Goal: Information Seeking & Learning: Learn about a topic

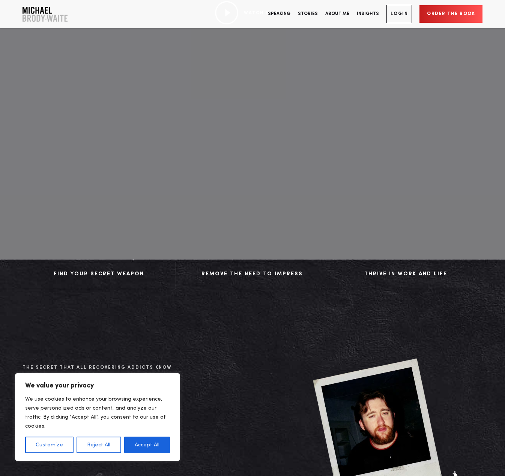
scroll to position [187, 0]
click at [135, 448] on button "Accept All" at bounding box center [147, 445] width 46 height 17
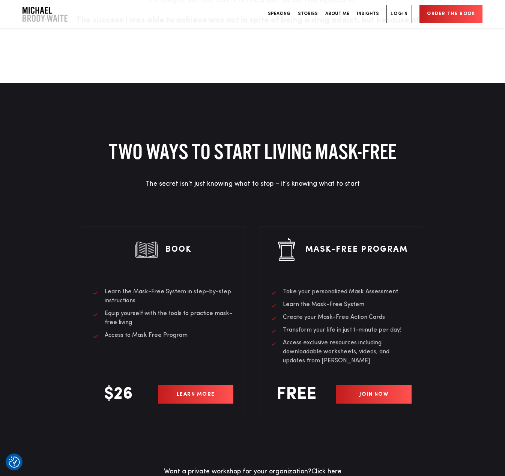
scroll to position [2024, 0]
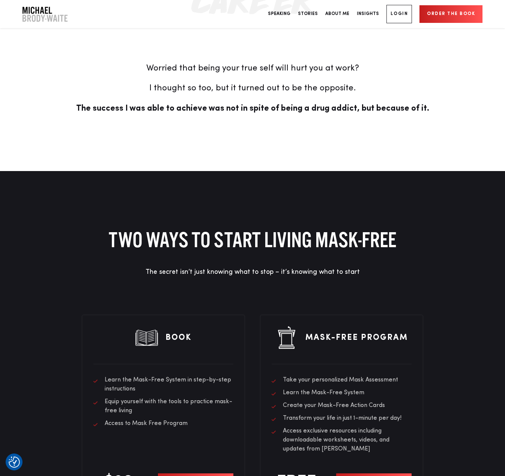
click at [427, 104] on p "The success I was able to achieve was not in spite of being a drug addict, but …" at bounding box center [253, 108] width 460 height 13
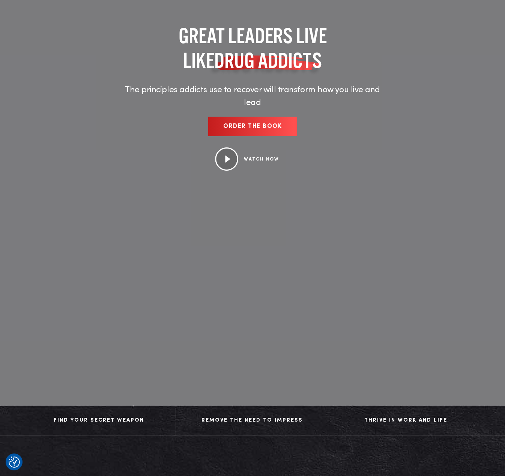
scroll to position [0, 0]
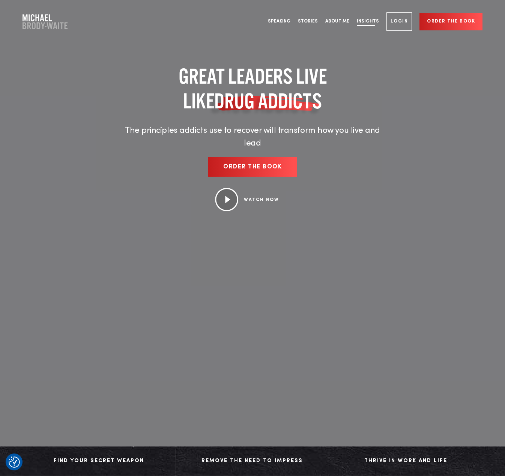
click at [369, 22] on link "Insights" at bounding box center [368, 22] width 30 height 28
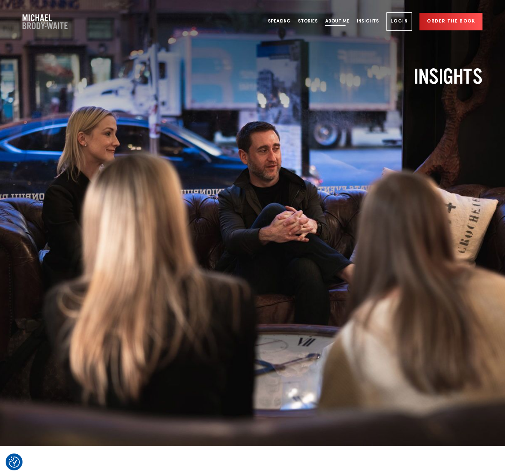
click at [345, 22] on link "About Me" at bounding box center [337, 22] width 32 height 28
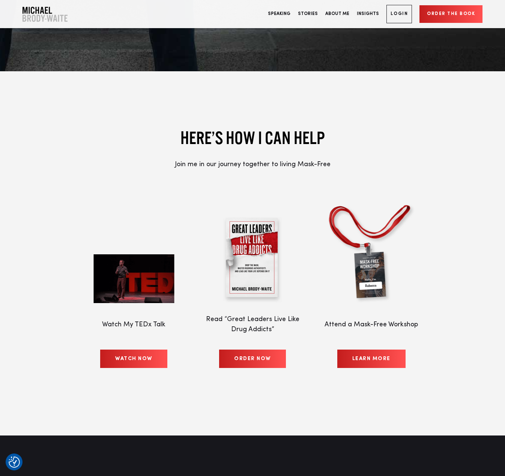
scroll to position [3862, 0]
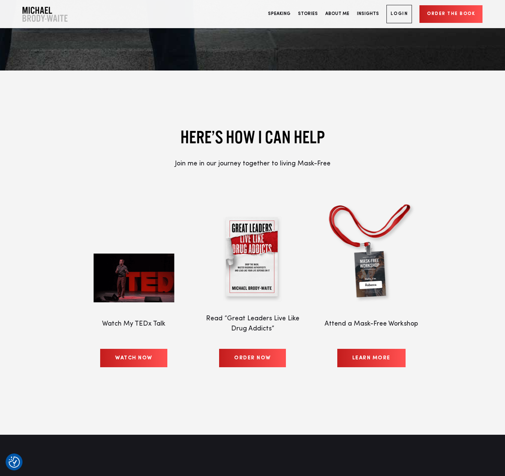
click at [359, 349] on link "Learn More" at bounding box center [371, 358] width 68 height 18
